Goal: Information Seeking & Learning: Learn about a topic

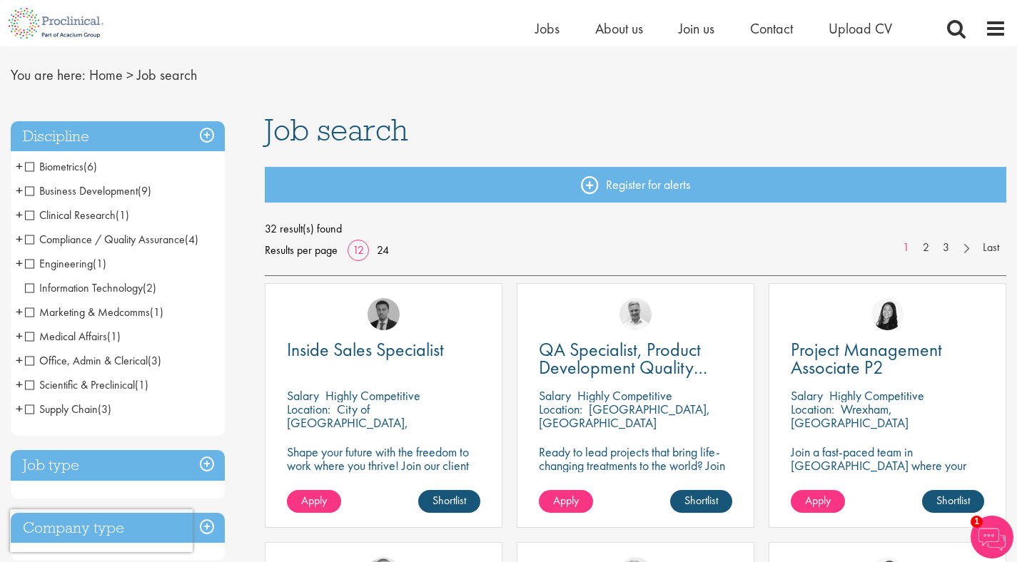
scroll to position [40, 0]
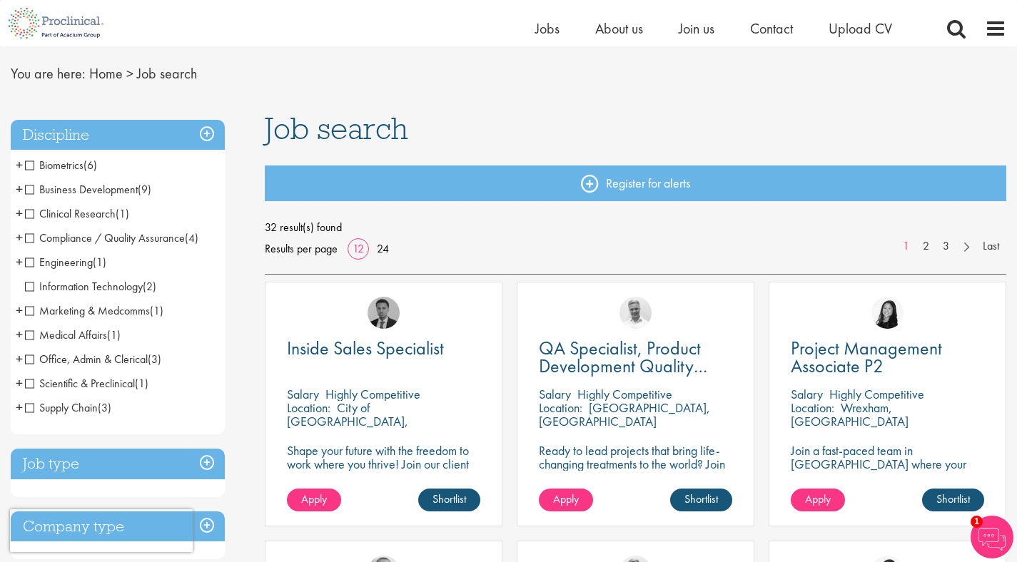
click at [93, 332] on span "Medical Affairs" at bounding box center [66, 334] width 82 height 15
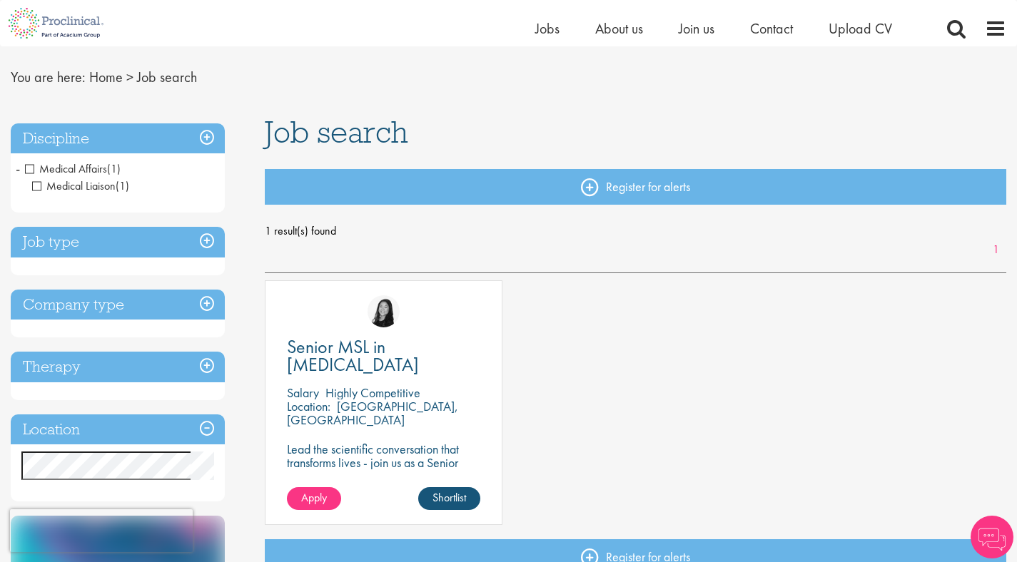
scroll to position [38, 0]
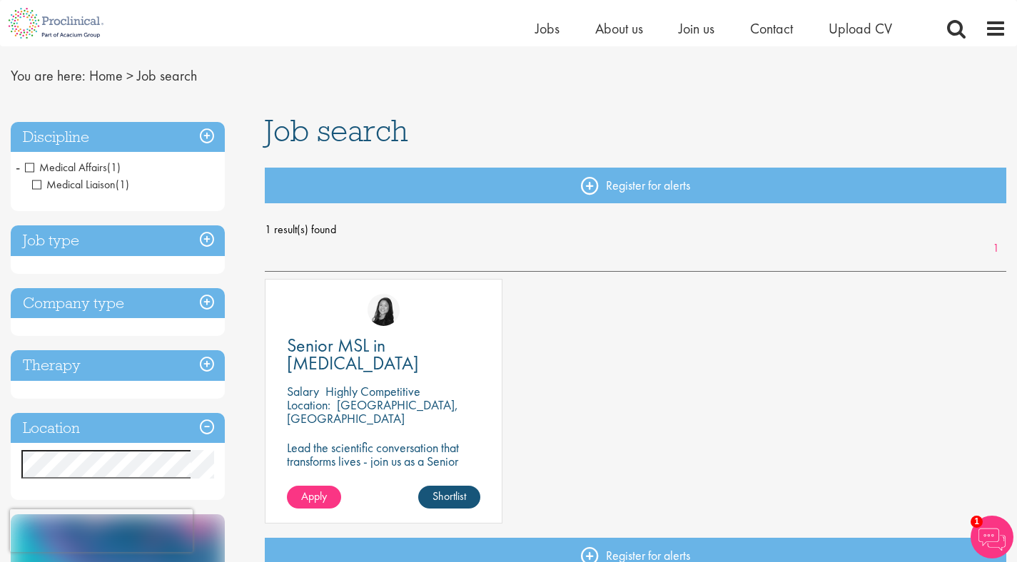
click at [25, 167] on span "Medical Affairs" at bounding box center [66, 167] width 82 height 15
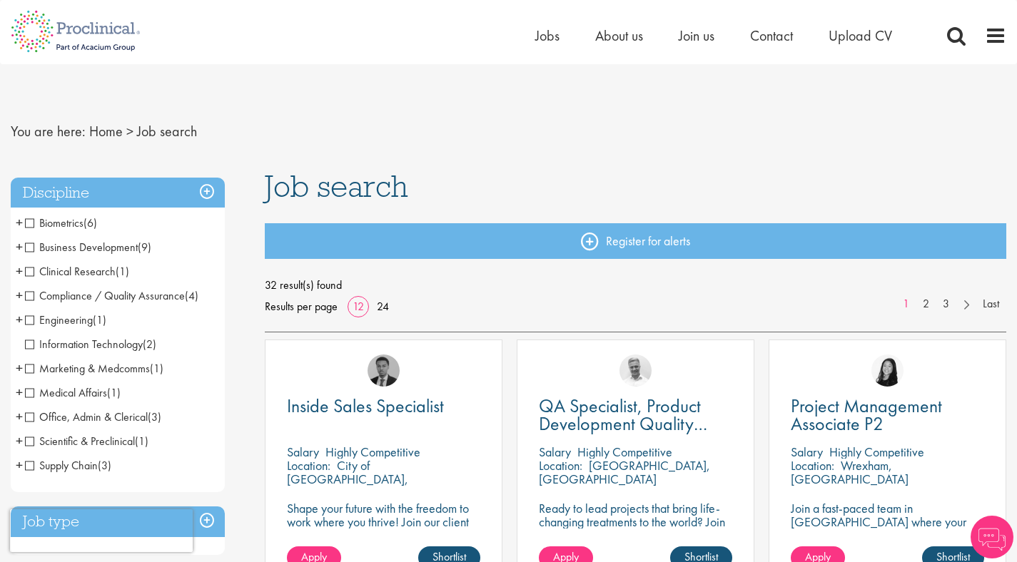
click at [27, 270] on span "Clinical Research" at bounding box center [70, 271] width 91 height 15
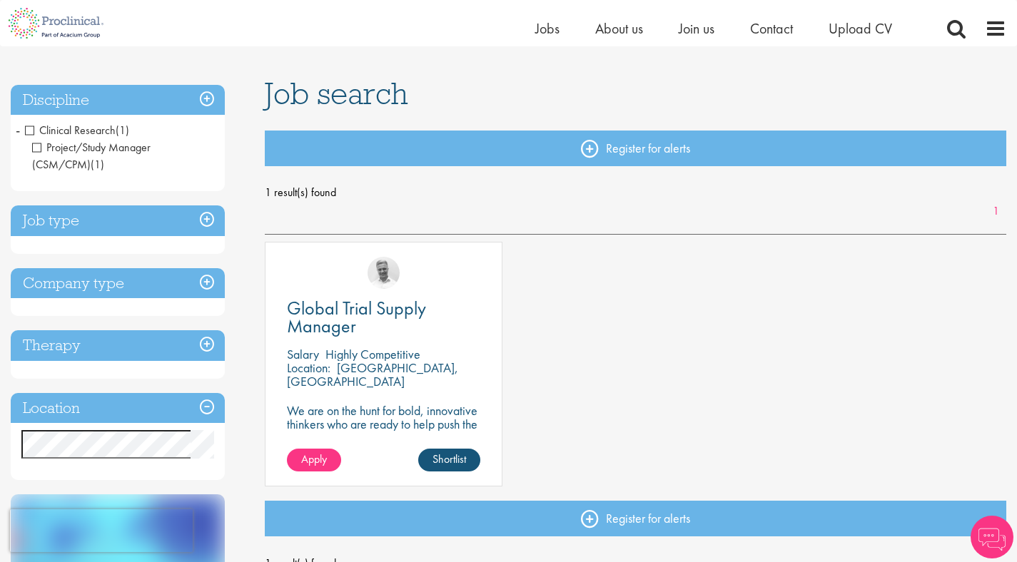
scroll to position [78, 0]
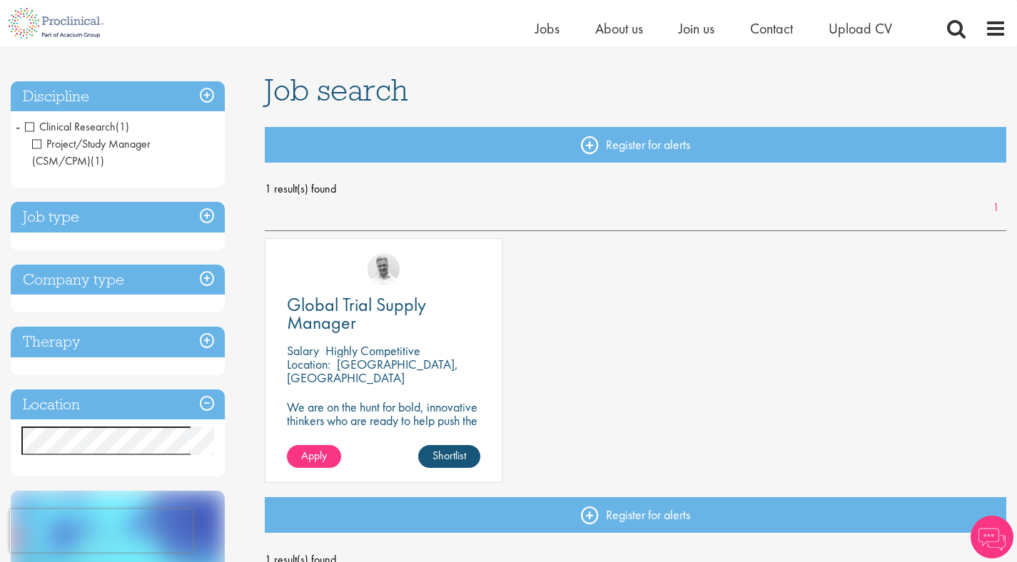
click at [199, 215] on h3 "Job type" at bounding box center [118, 217] width 214 height 31
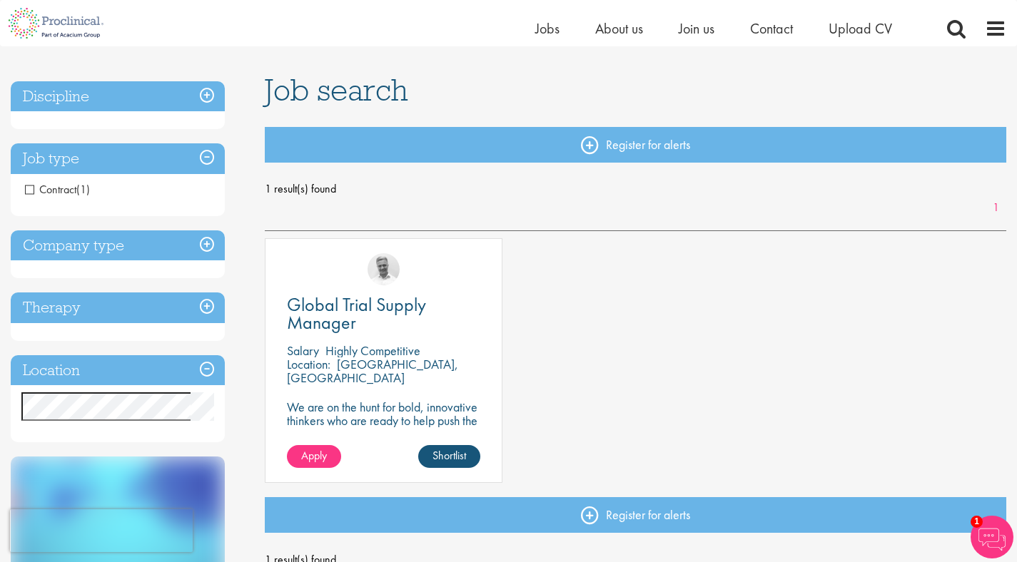
click at [183, 235] on h3 "Company type" at bounding box center [118, 245] width 214 height 31
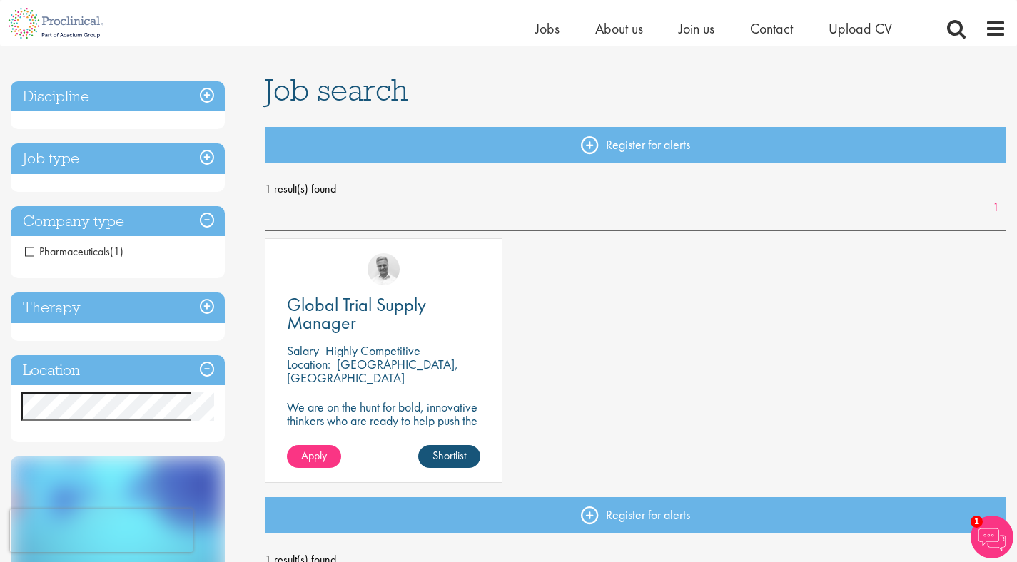
click at [128, 101] on h3 "Discipline" at bounding box center [118, 96] width 214 height 31
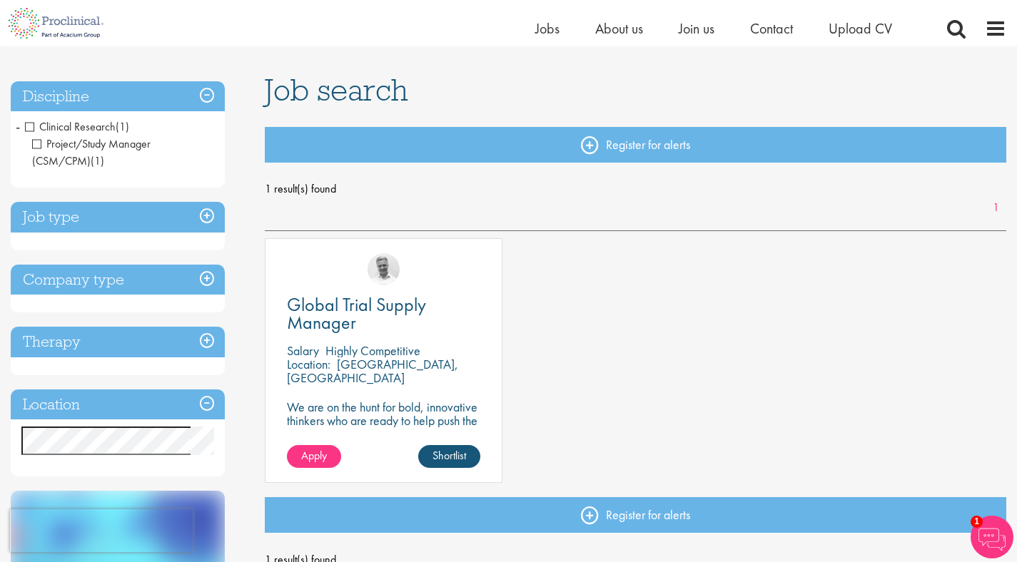
click at [31, 125] on span "Clinical Research" at bounding box center [70, 126] width 91 height 15
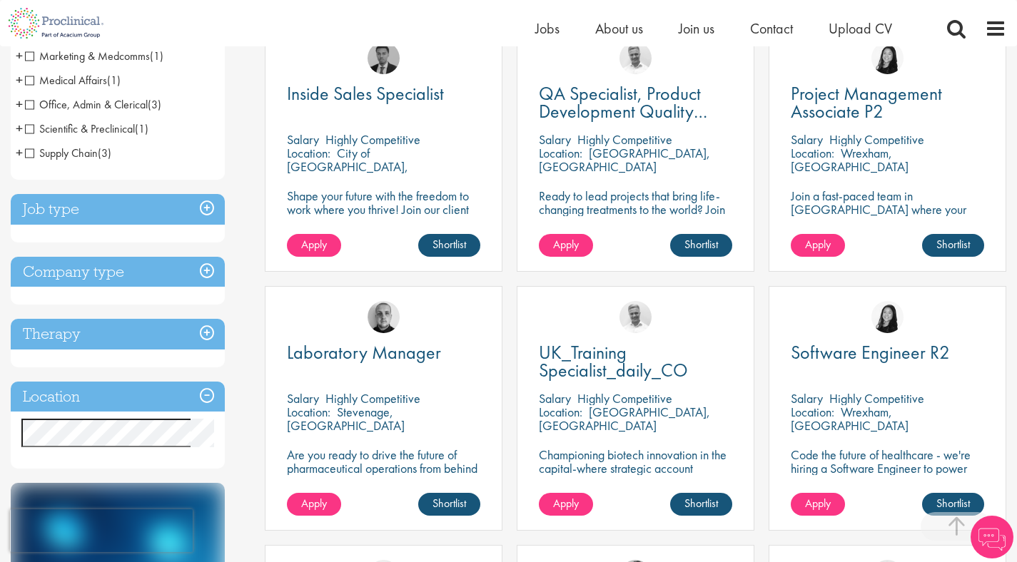
scroll to position [367, 0]
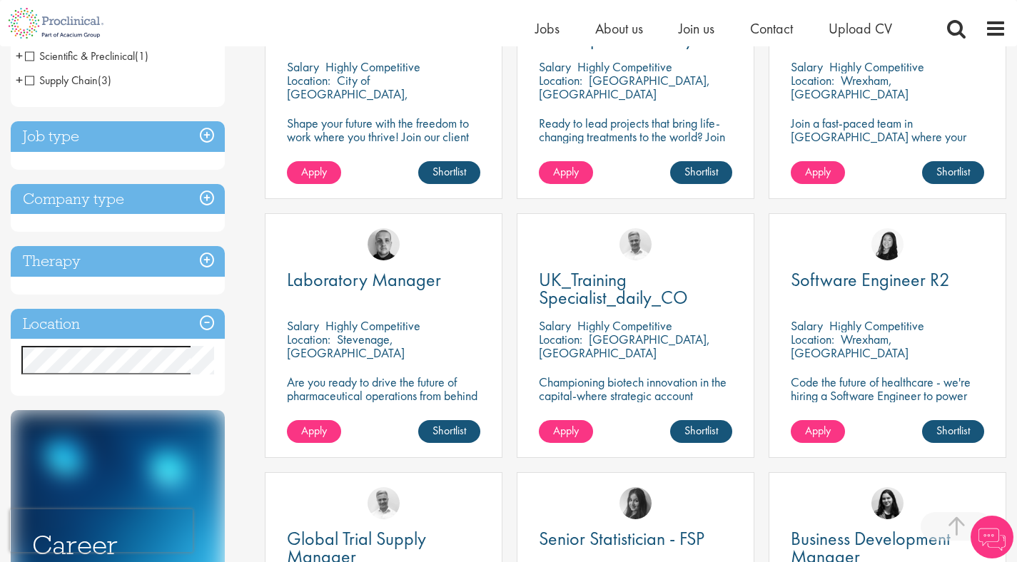
click at [203, 200] on h3 "Company type" at bounding box center [118, 199] width 214 height 31
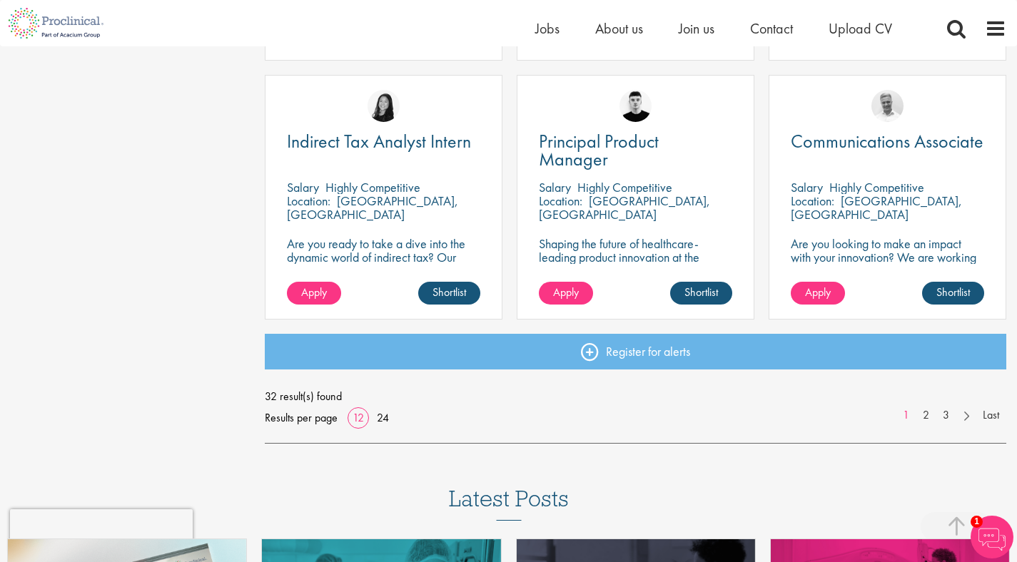
scroll to position [1043, 0]
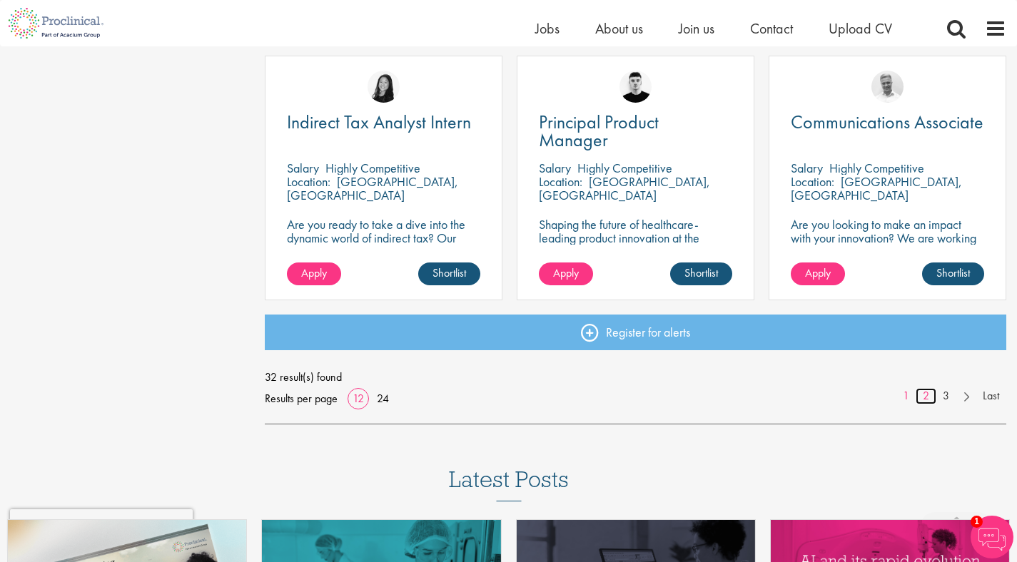
click at [922, 397] on link "2" at bounding box center [925, 396] width 21 height 16
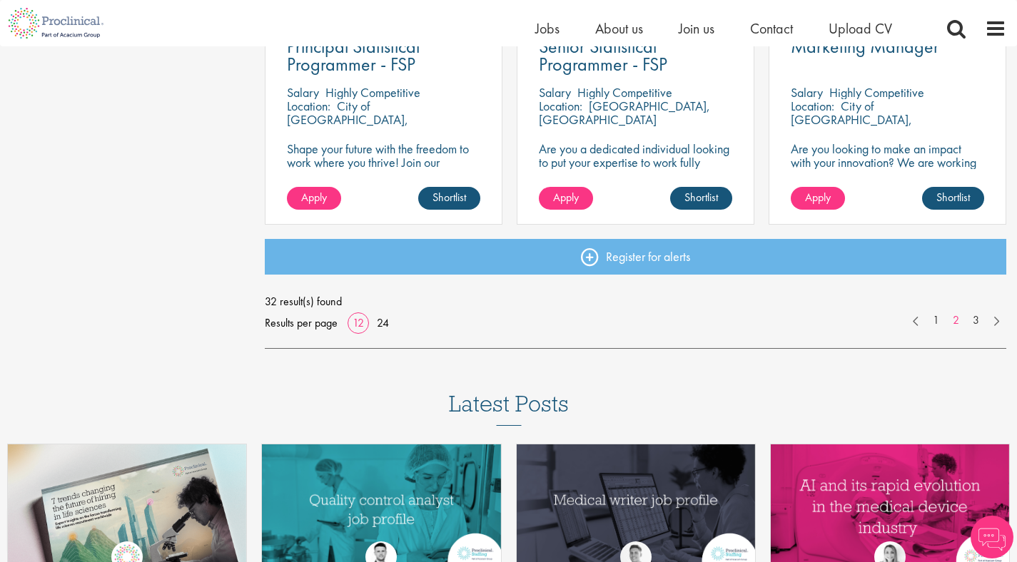
scroll to position [1122, 0]
